Goal: Navigation & Orientation: Find specific page/section

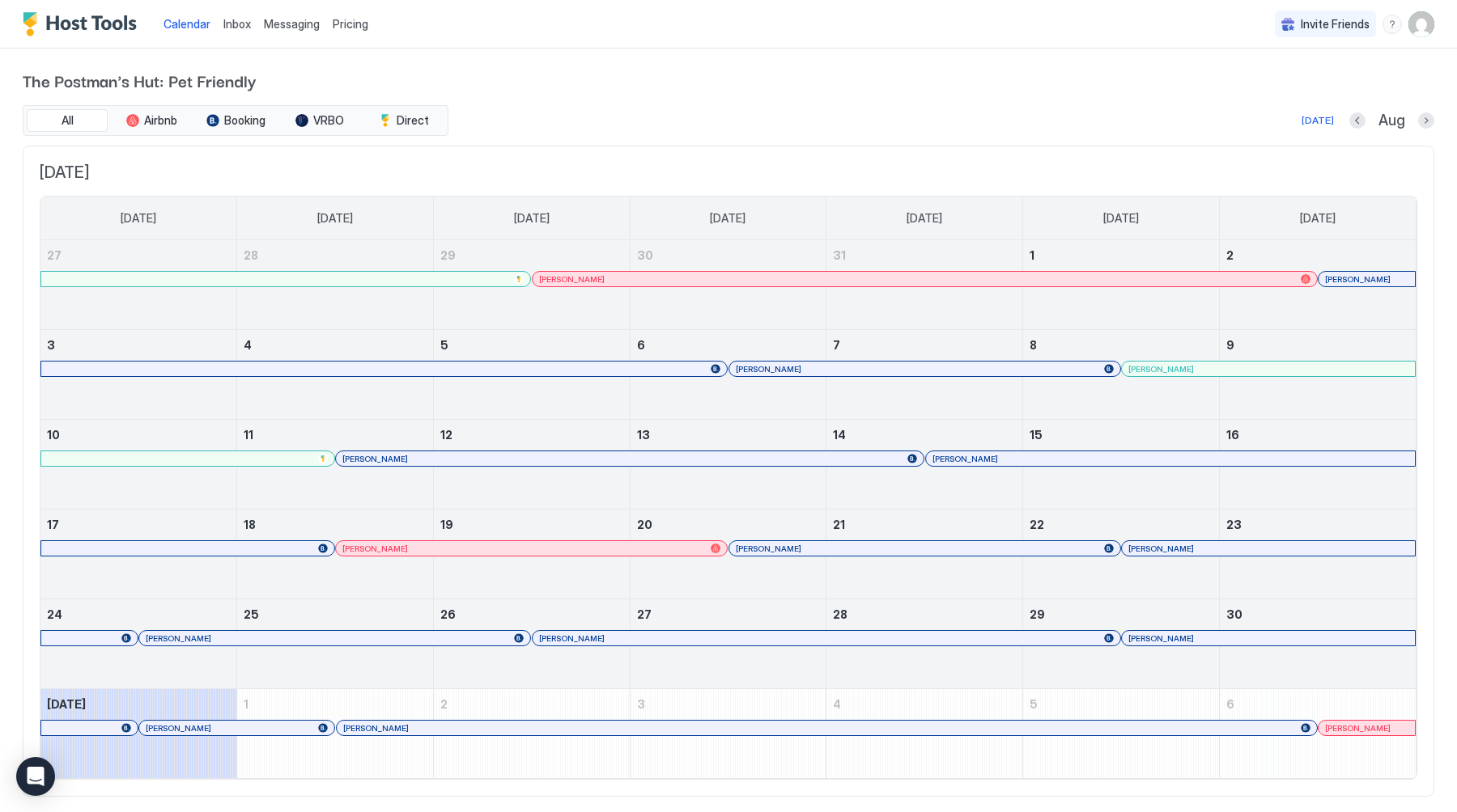
click at [675, 370] on div at bounding box center [675, 369] width 13 height 13
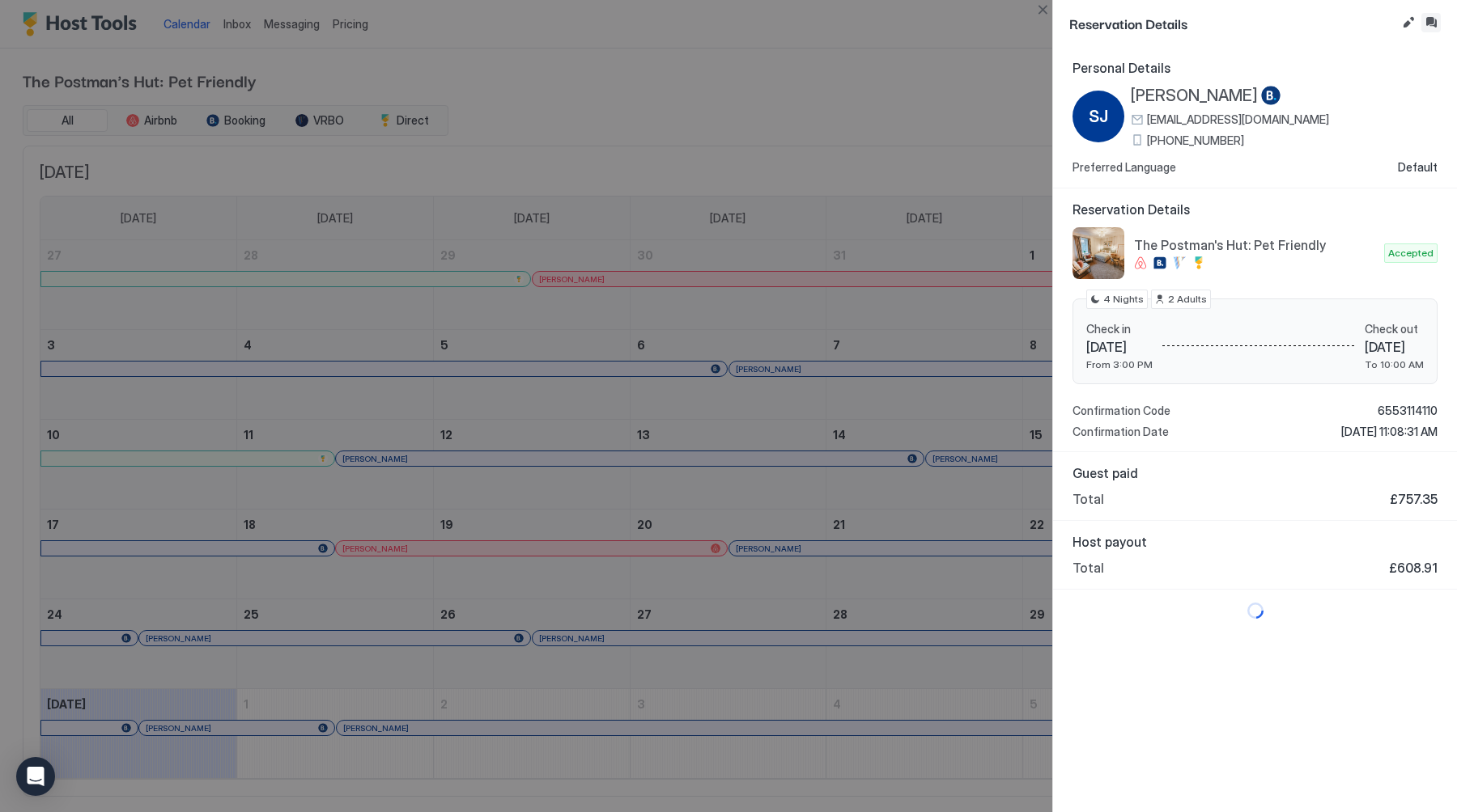
click at [1433, 20] on button "Inbox" at bounding box center [1431, 23] width 19 height 19
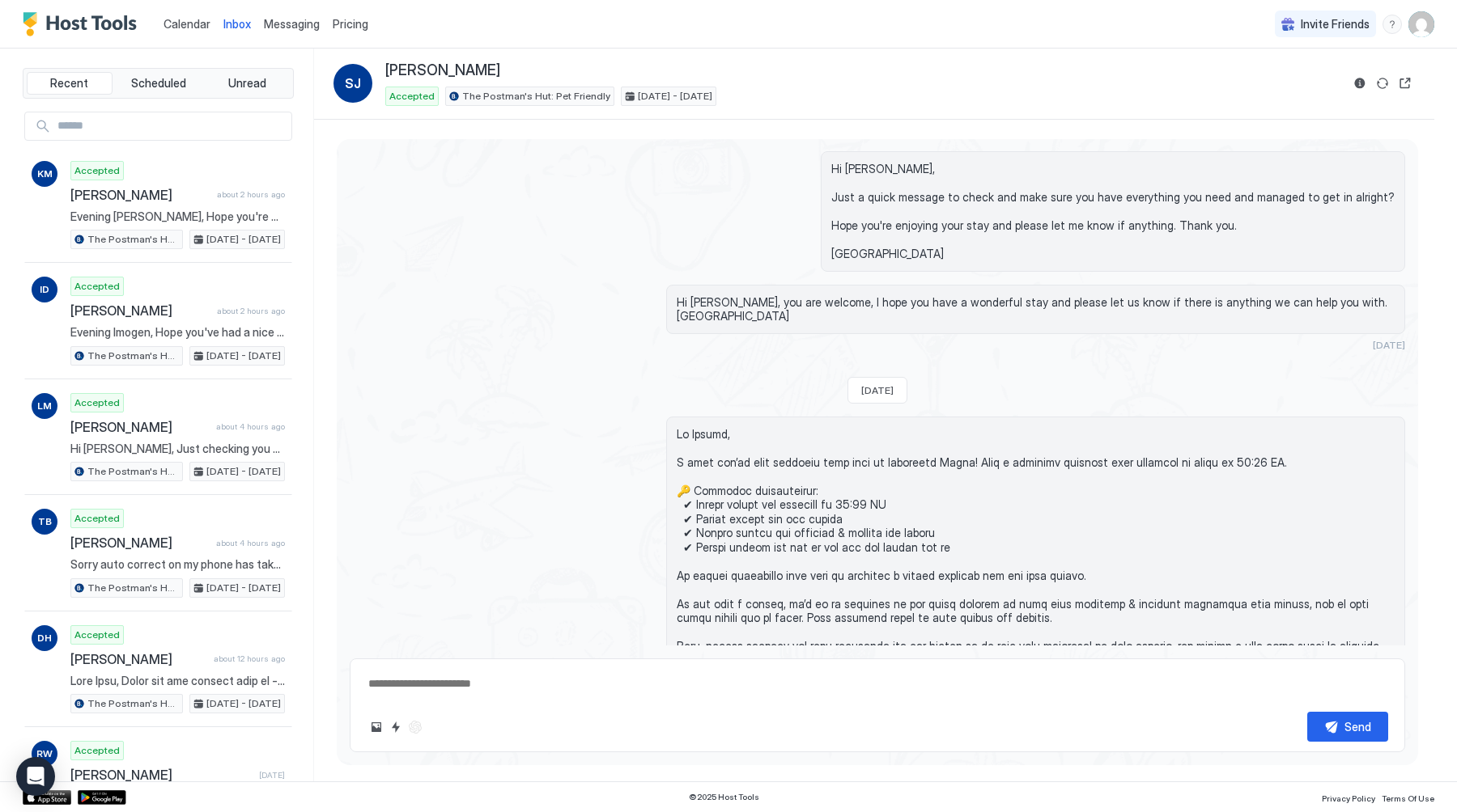
scroll to position [2800, 0]
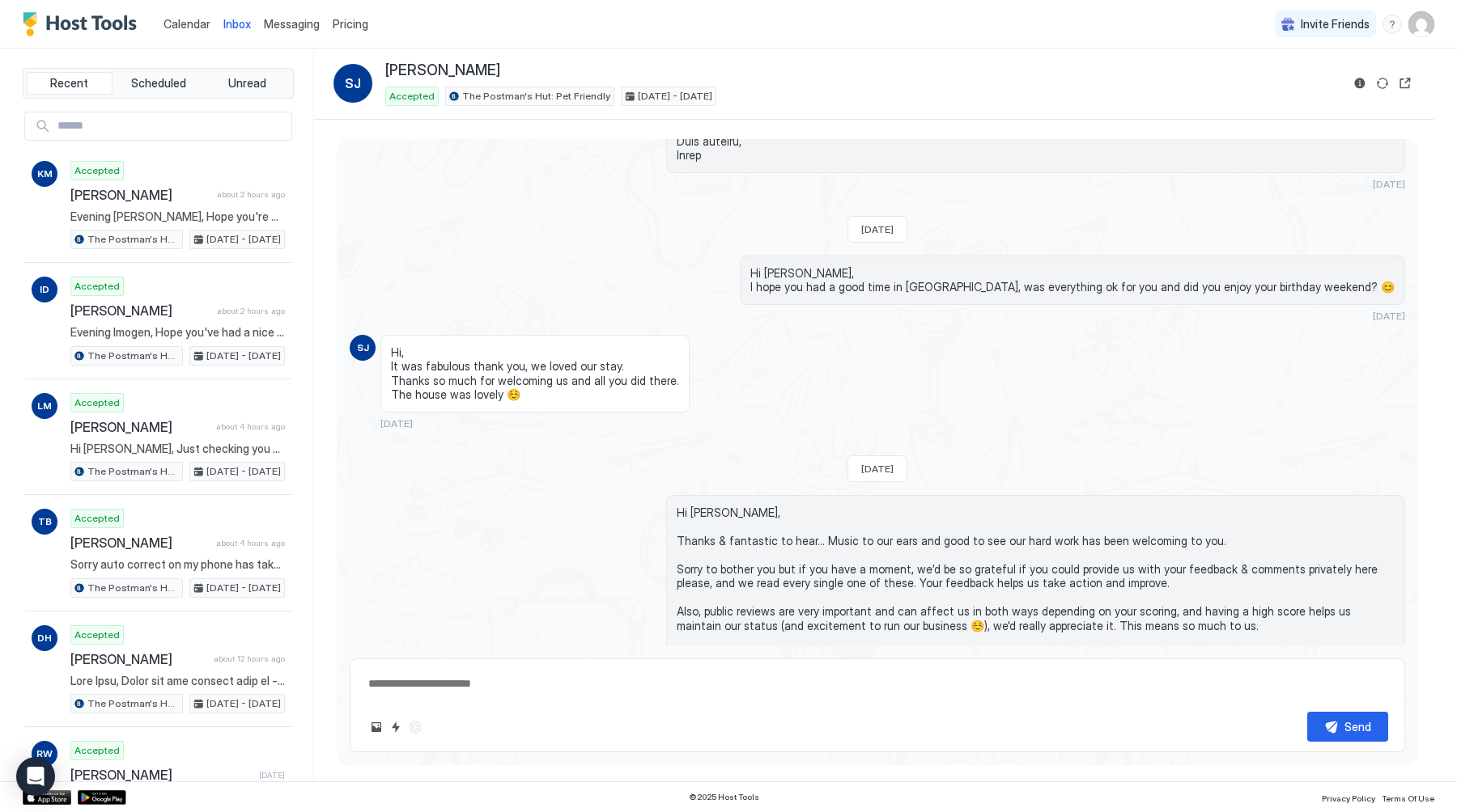
click at [173, 16] on link "Calendar" at bounding box center [187, 24] width 47 height 17
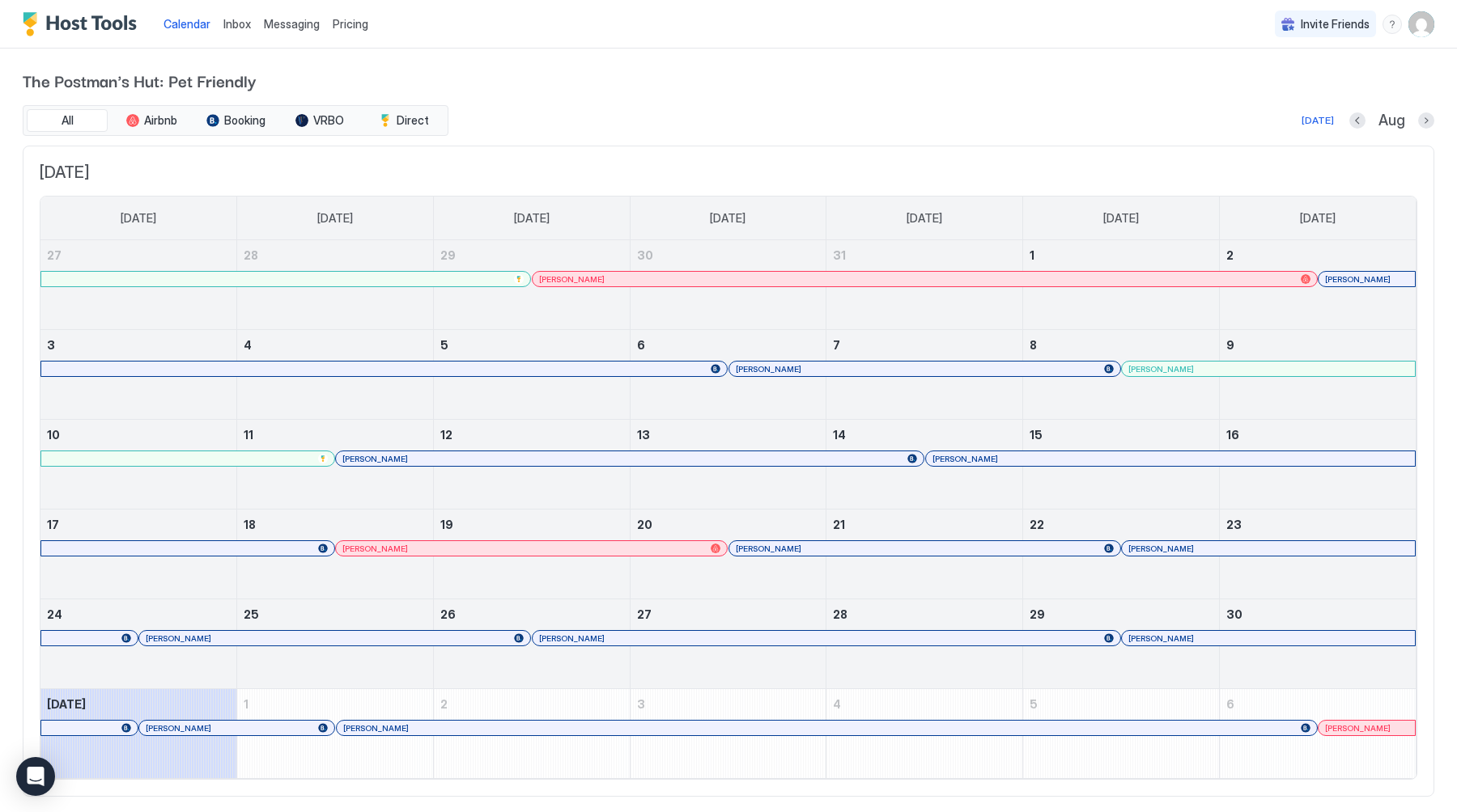
click at [315, 723] on div "[PERSON_NAME]" at bounding box center [237, 728] width 195 height 15
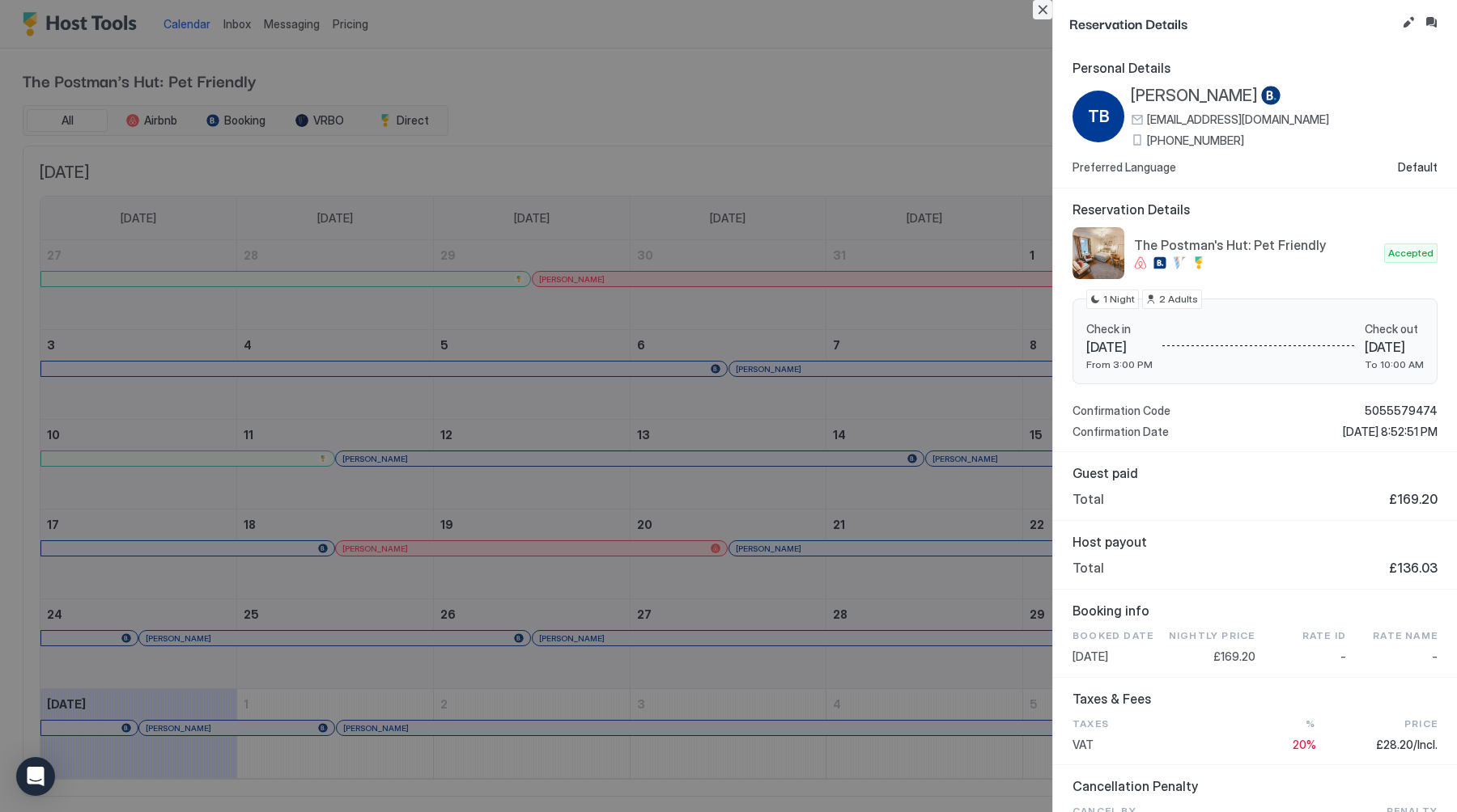
click at [1044, 14] on button "Close" at bounding box center [1043, 10] width 19 height 19
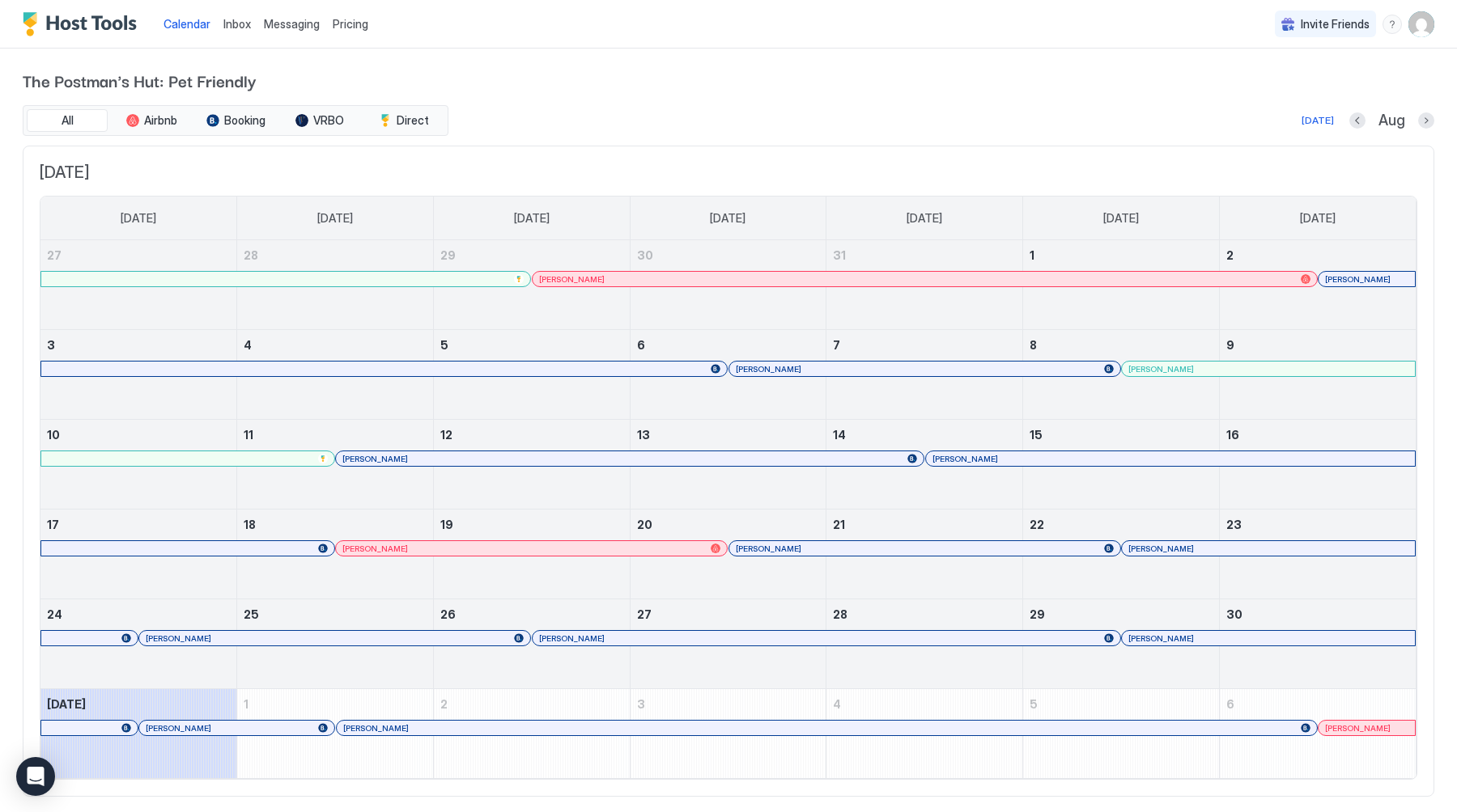
click at [244, 21] on span "Inbox" at bounding box center [237, 24] width 27 height 14
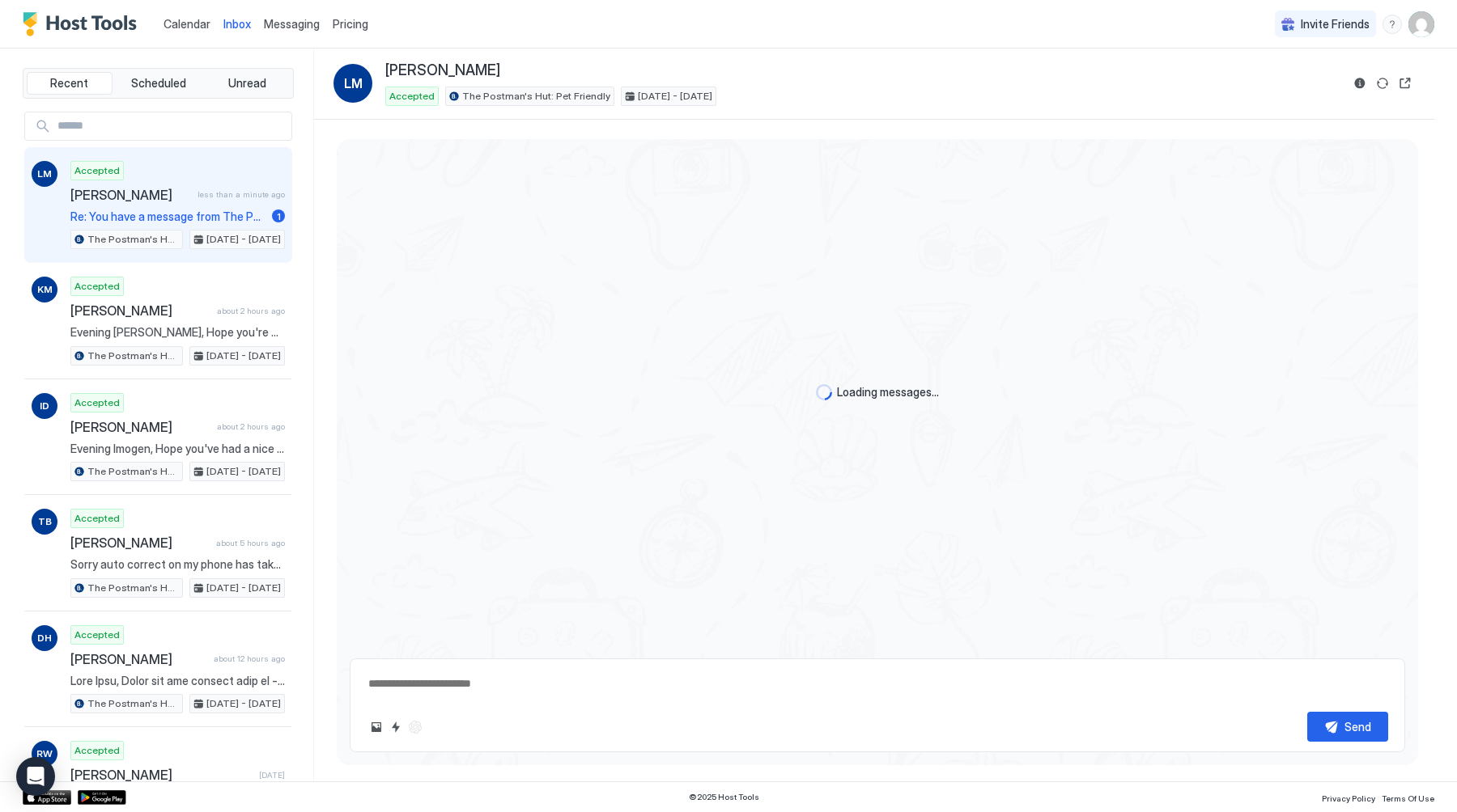
scroll to position [1874, 0]
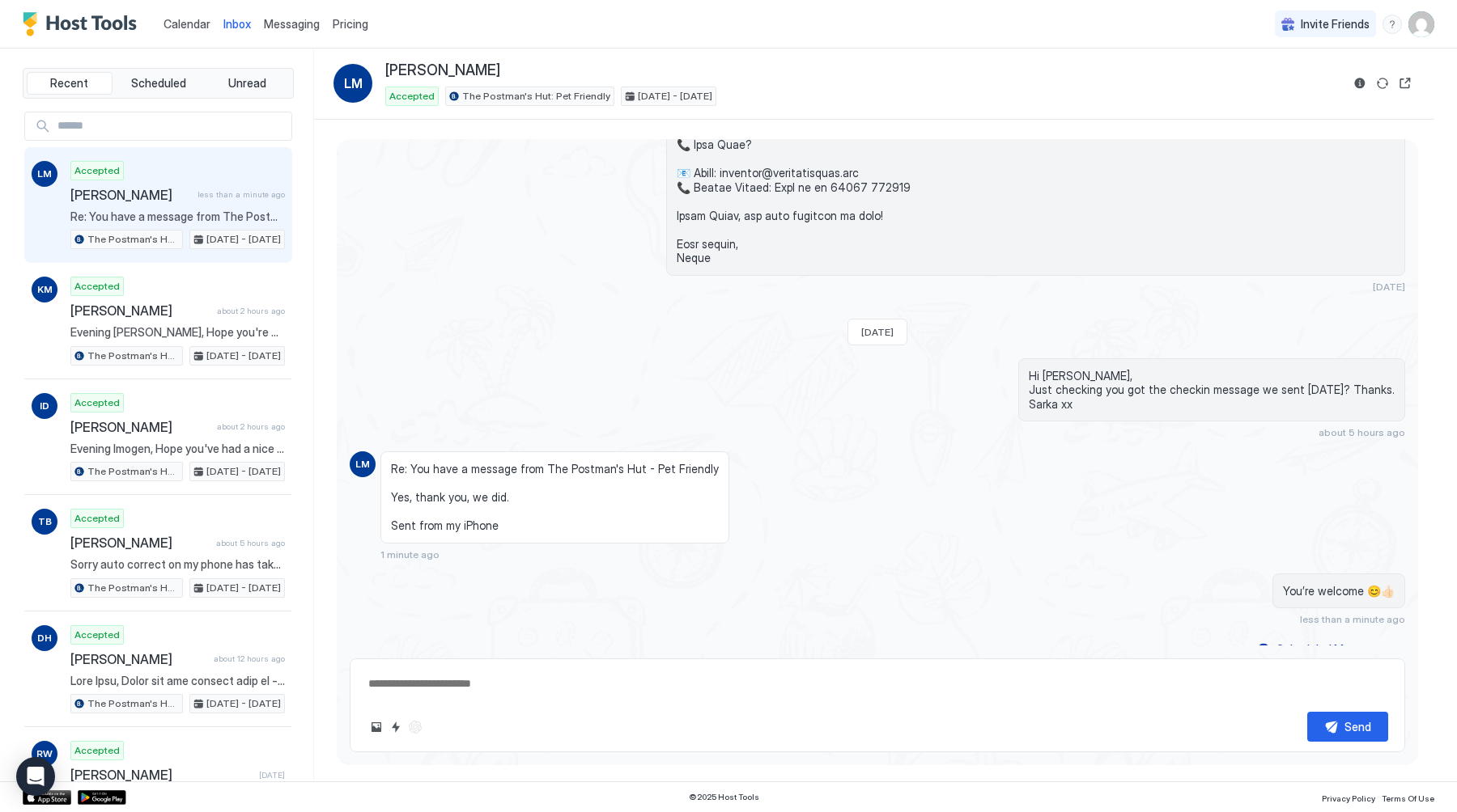
click at [178, 20] on span "Calendar" at bounding box center [187, 24] width 47 height 14
